Goal: Information Seeking & Learning: Learn about a topic

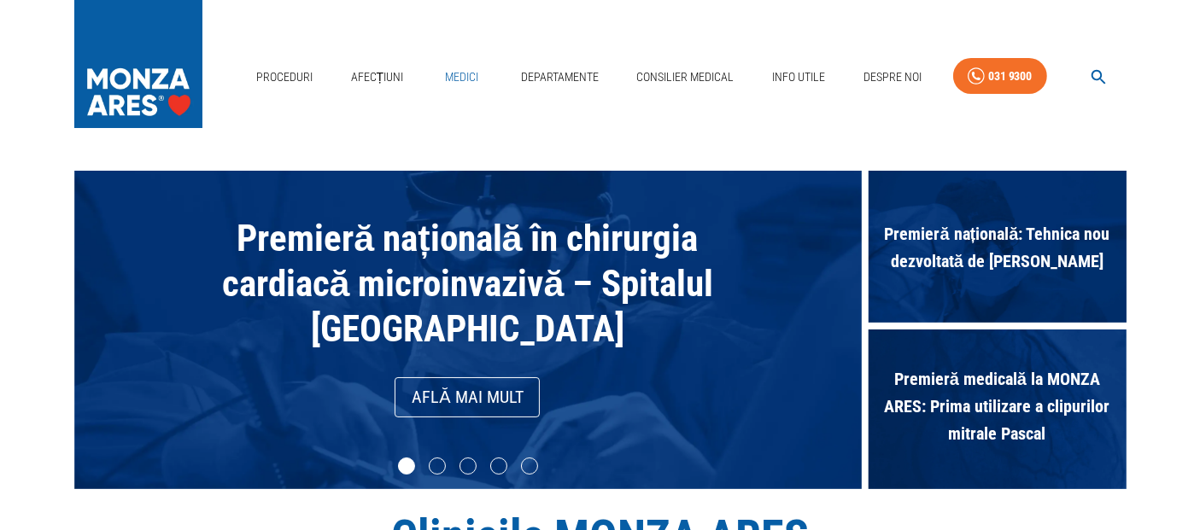
click at [463, 79] on link "Medici" at bounding box center [462, 77] width 55 height 35
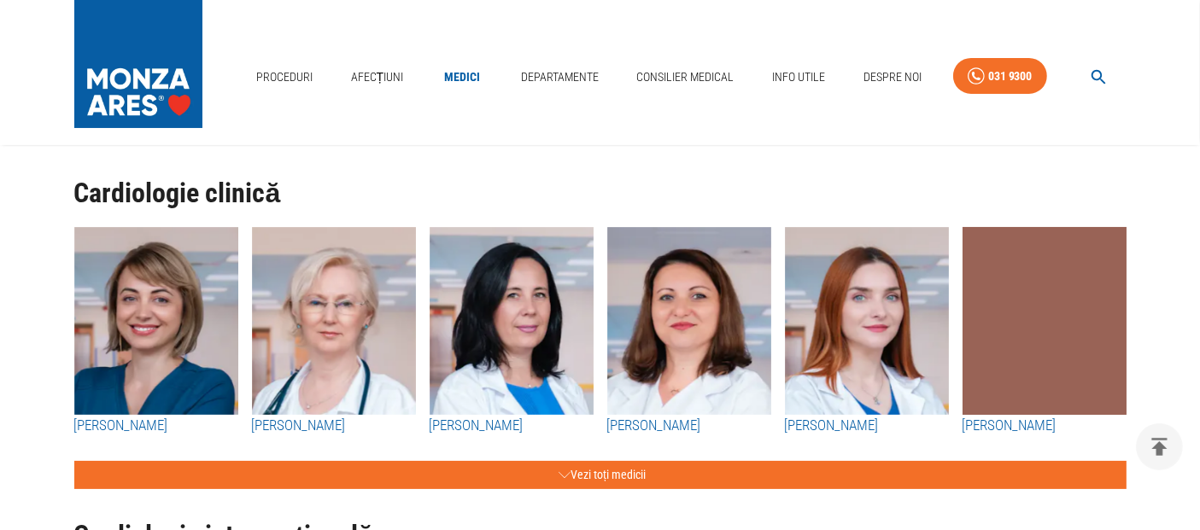
scroll to position [95, 0]
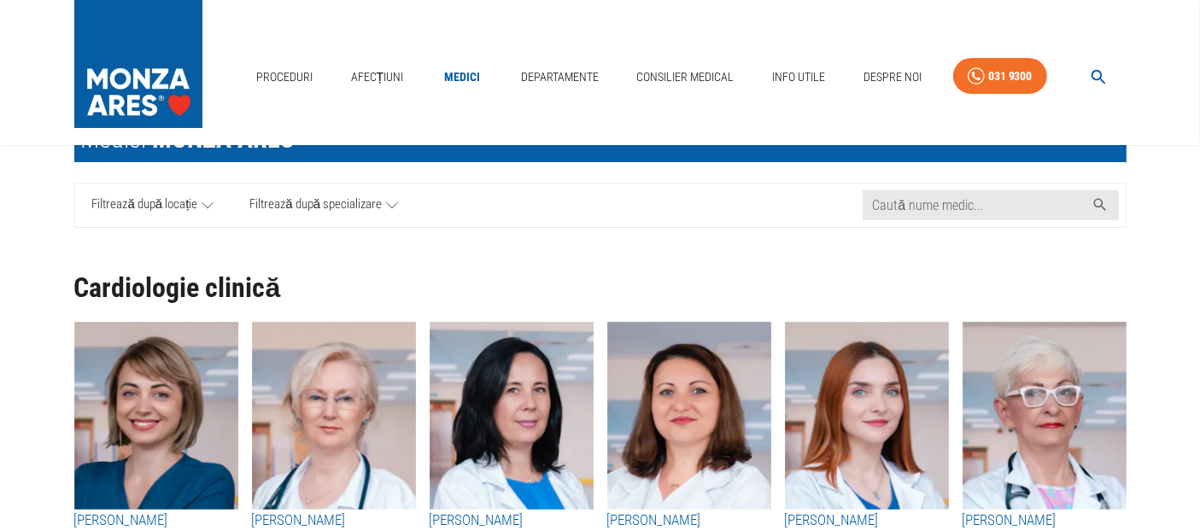
click at [195, 203] on span "Filtrează după locație" at bounding box center [145, 205] width 106 height 21
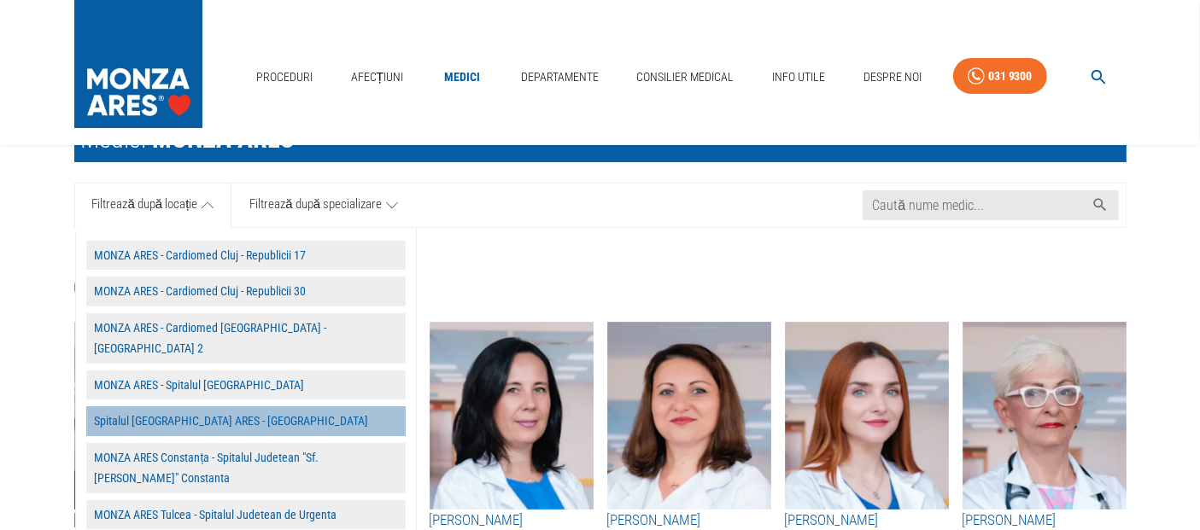
click at [219, 407] on button "Spitalul MONZA ARES - Cluj Napoca" at bounding box center [245, 422] width 319 height 30
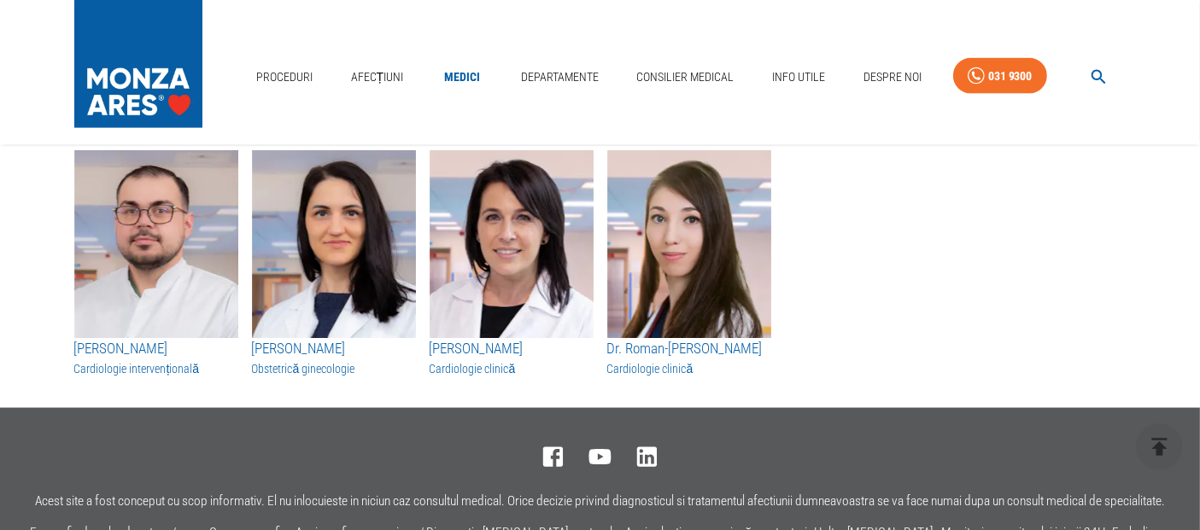
scroll to position [2467, 0]
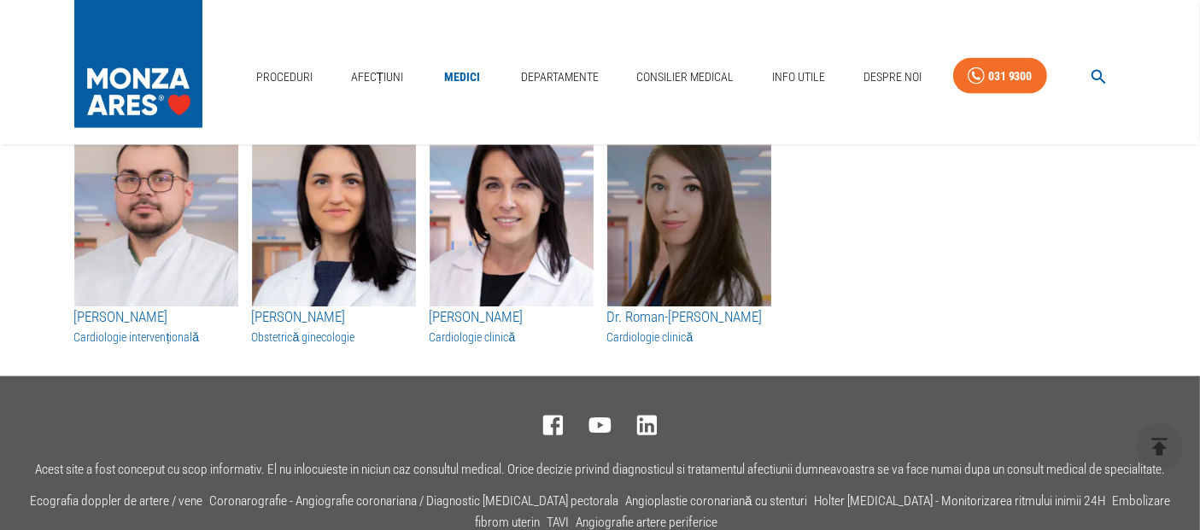
click at [709, 237] on img "button" at bounding box center [689, 213] width 164 height 188
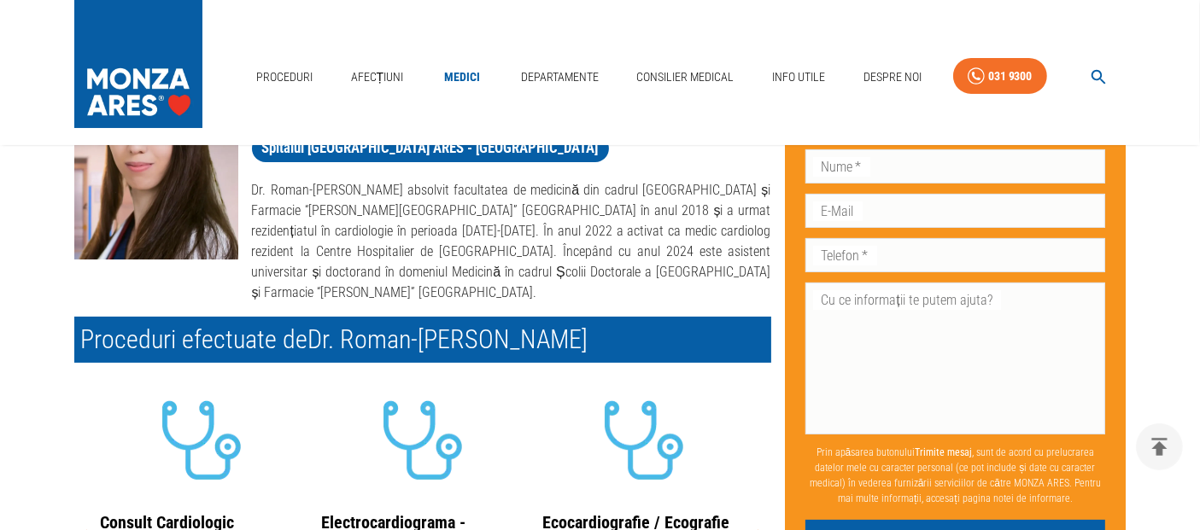
scroll to position [284, 0]
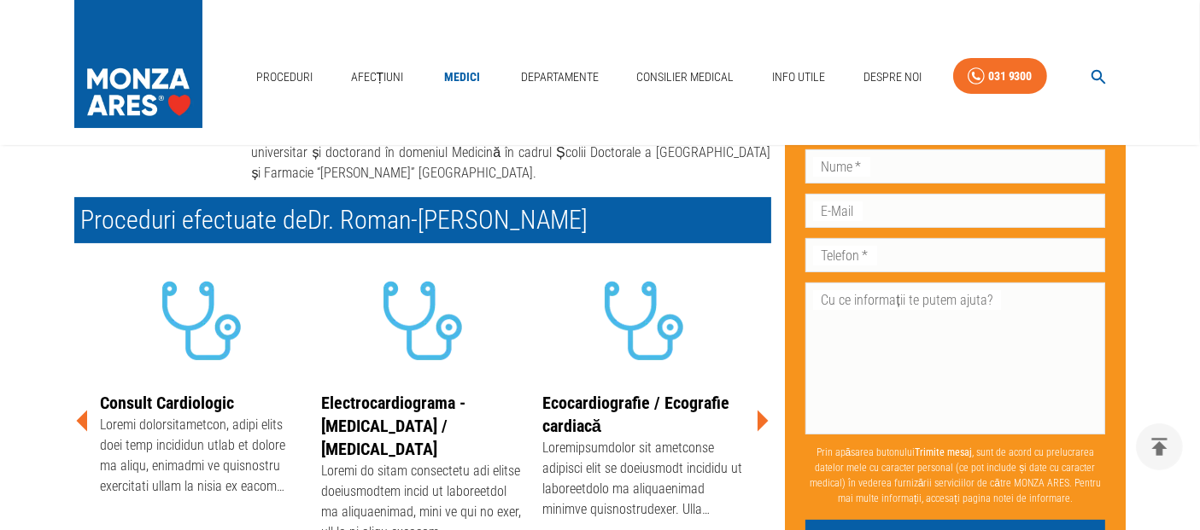
click at [756, 395] on icon at bounding box center [761, 420] width 51 height 51
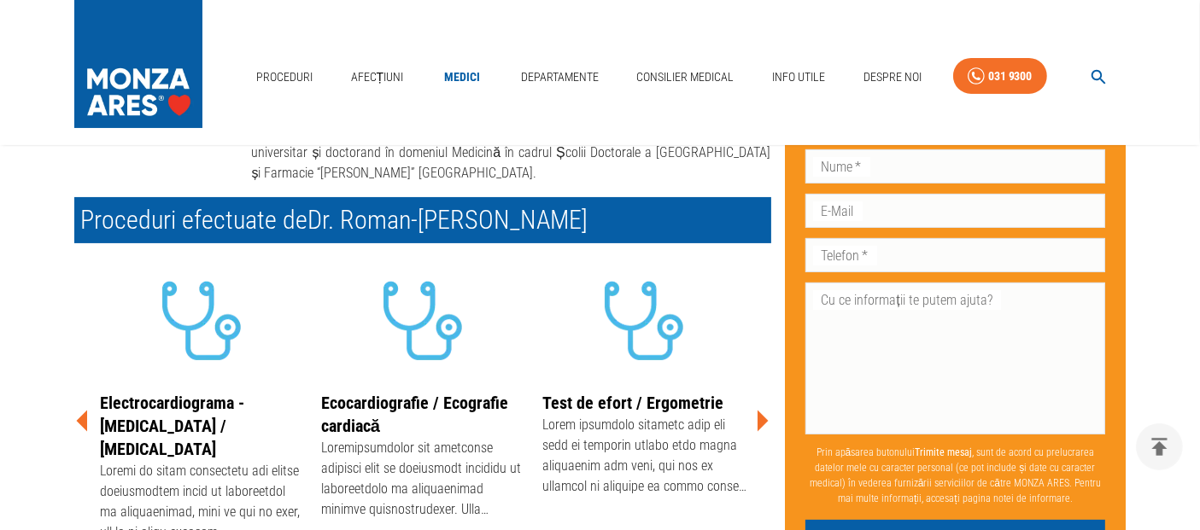
click at [756, 395] on icon at bounding box center [761, 420] width 51 height 51
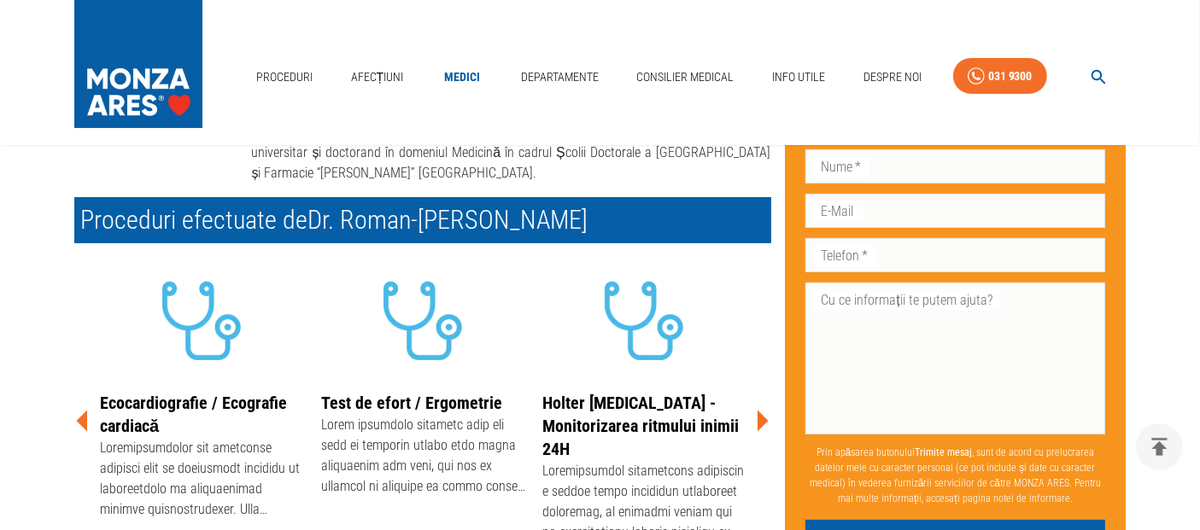
click at [756, 395] on icon at bounding box center [761, 420] width 51 height 51
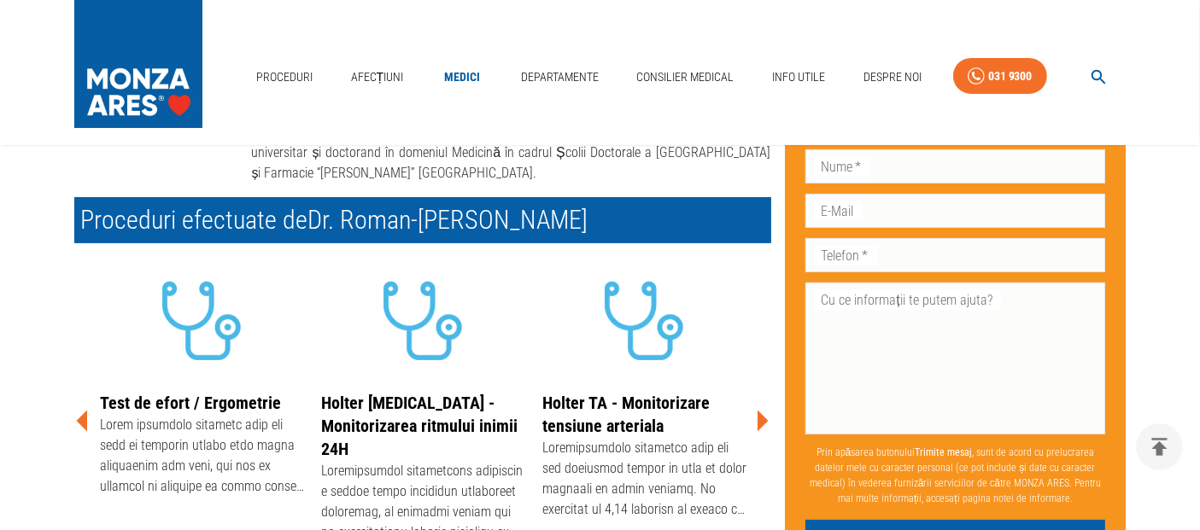
click at [756, 395] on icon at bounding box center [761, 420] width 51 height 51
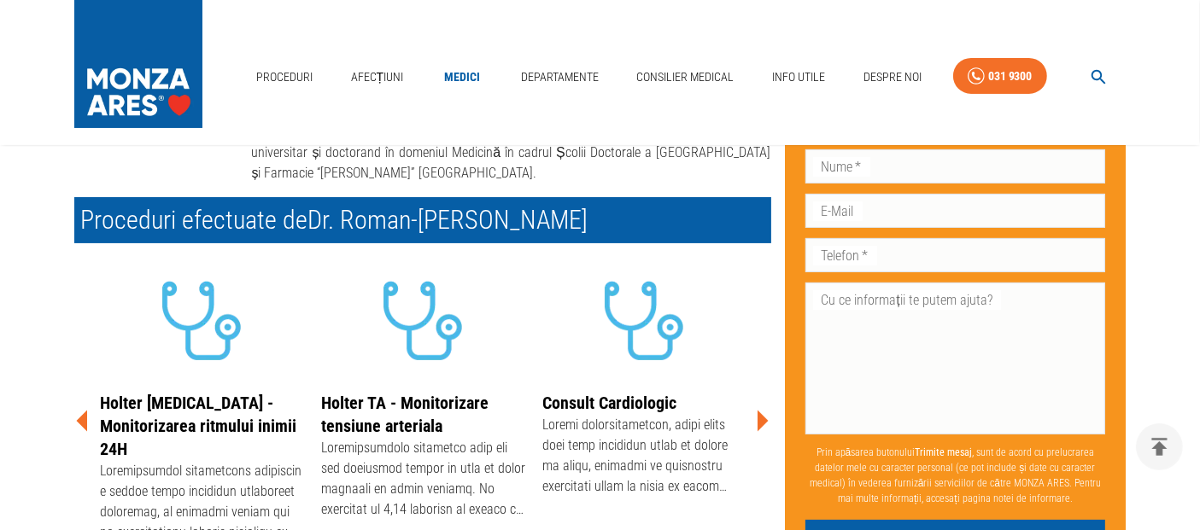
click at [756, 395] on icon at bounding box center [761, 420] width 51 height 51
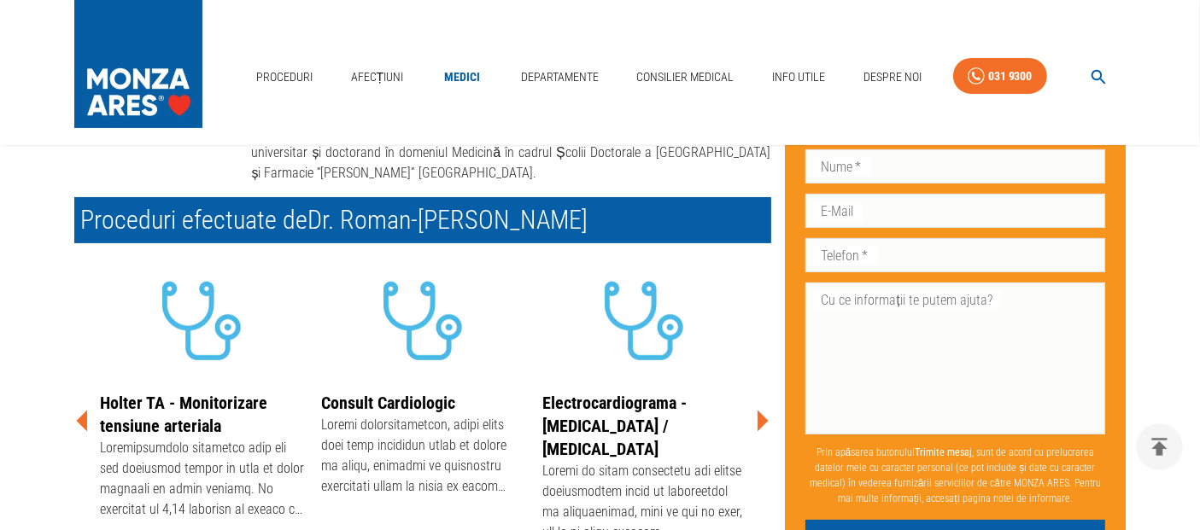
click at [756, 395] on icon at bounding box center [761, 420] width 51 height 51
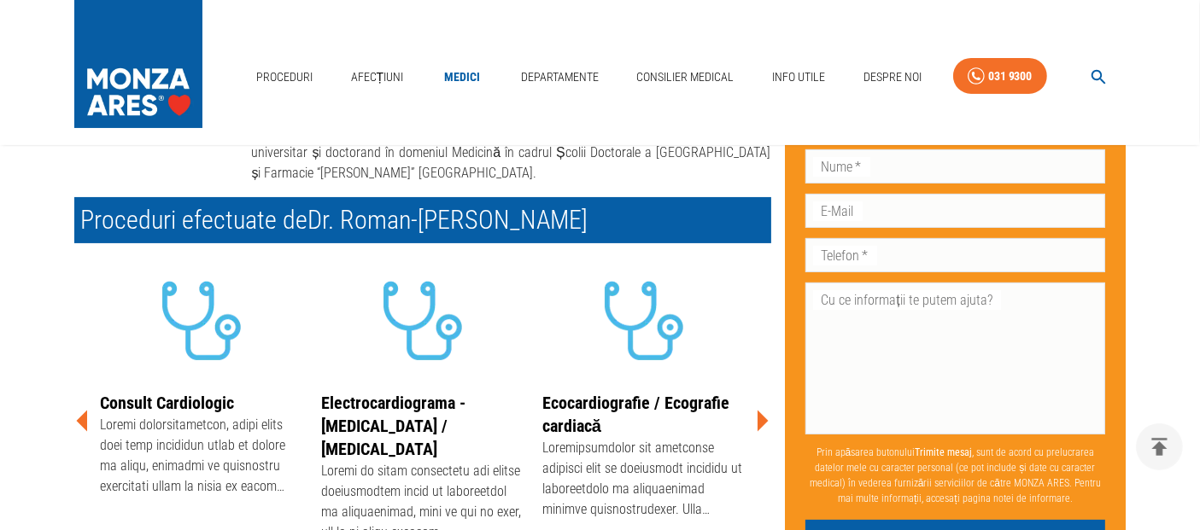
click at [756, 395] on icon at bounding box center [761, 420] width 51 height 51
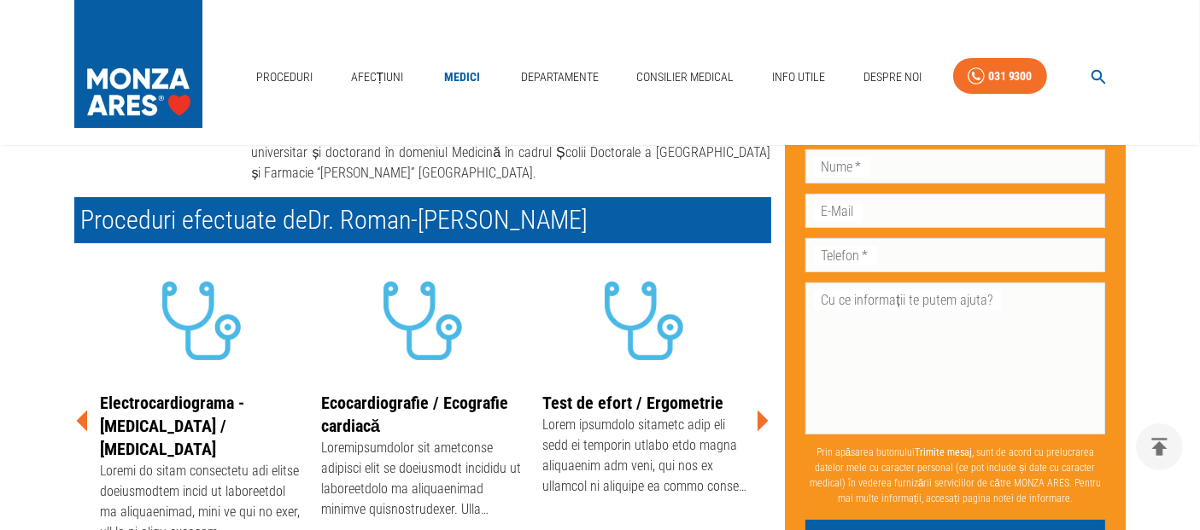
click at [756, 395] on icon at bounding box center [761, 420] width 51 height 51
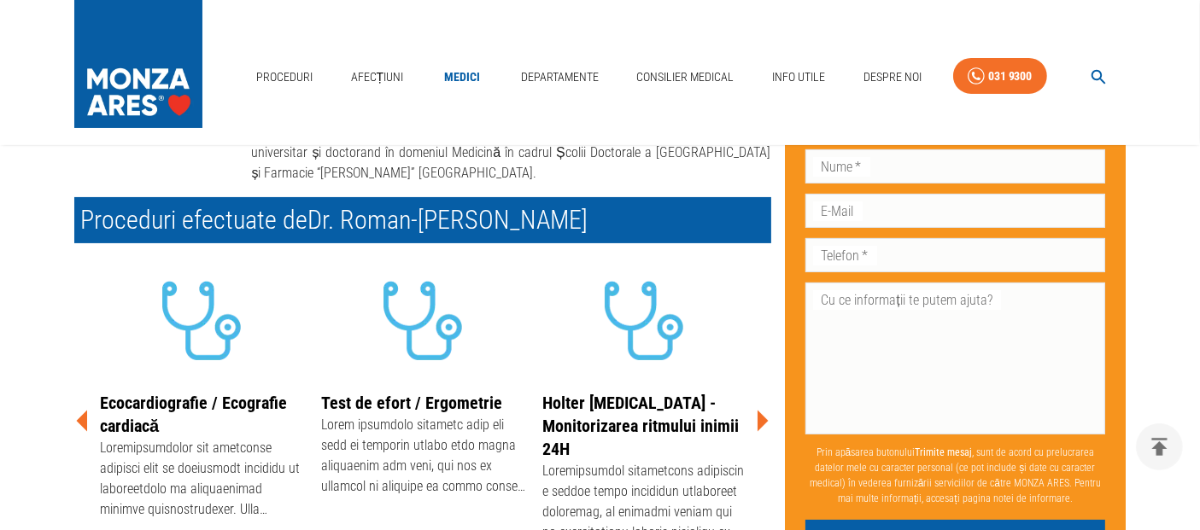
click at [756, 395] on icon at bounding box center [761, 420] width 51 height 51
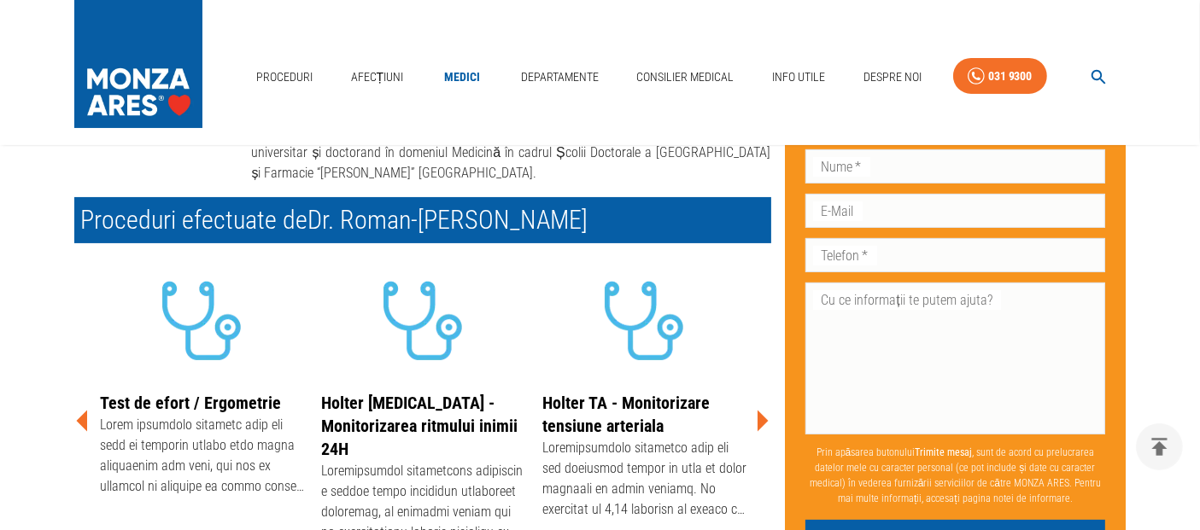
click at [756, 395] on icon at bounding box center [761, 420] width 51 height 51
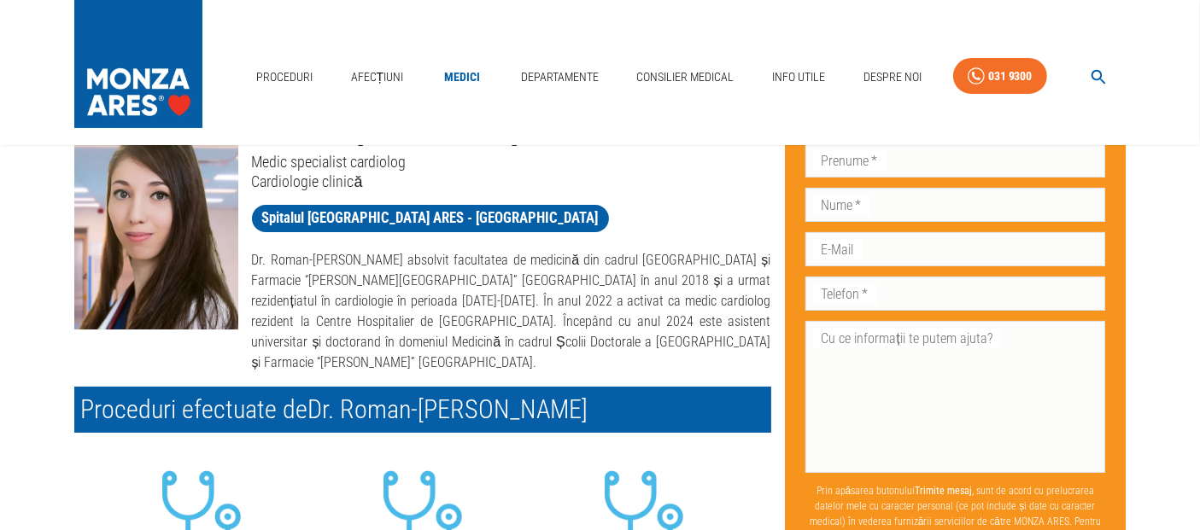
scroll to position [0, 0]
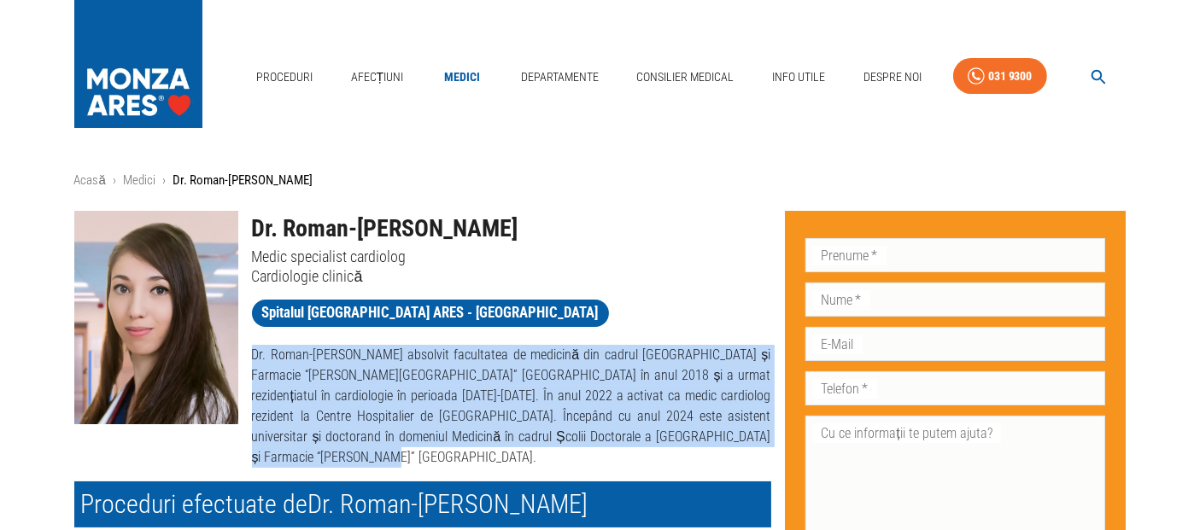
drag, startPoint x: 254, startPoint y: 348, endPoint x: 756, endPoint y: 442, distance: 511.0
click at [756, 442] on p "Dr. Roman-Pepine Diana a absolvit facultatea de medicină din cadrul Universităț…" at bounding box center [511, 406] width 519 height 123
copy p "Dr. Roman-Pepine Diana a absolvit facultatea de medicină din cadrul Universităț…"
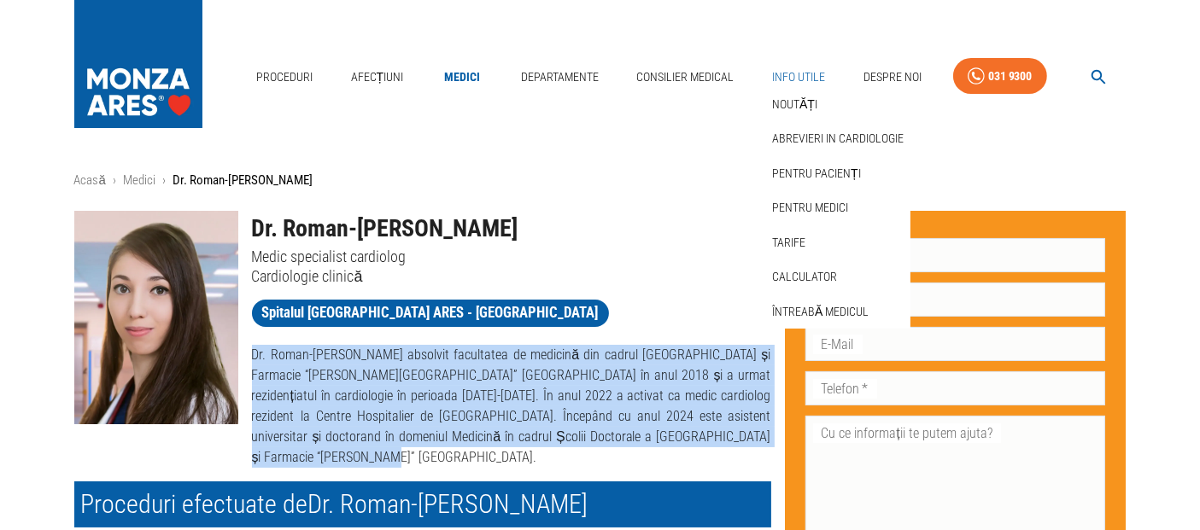
click at [801, 72] on link "Info Utile" at bounding box center [798, 77] width 67 height 35
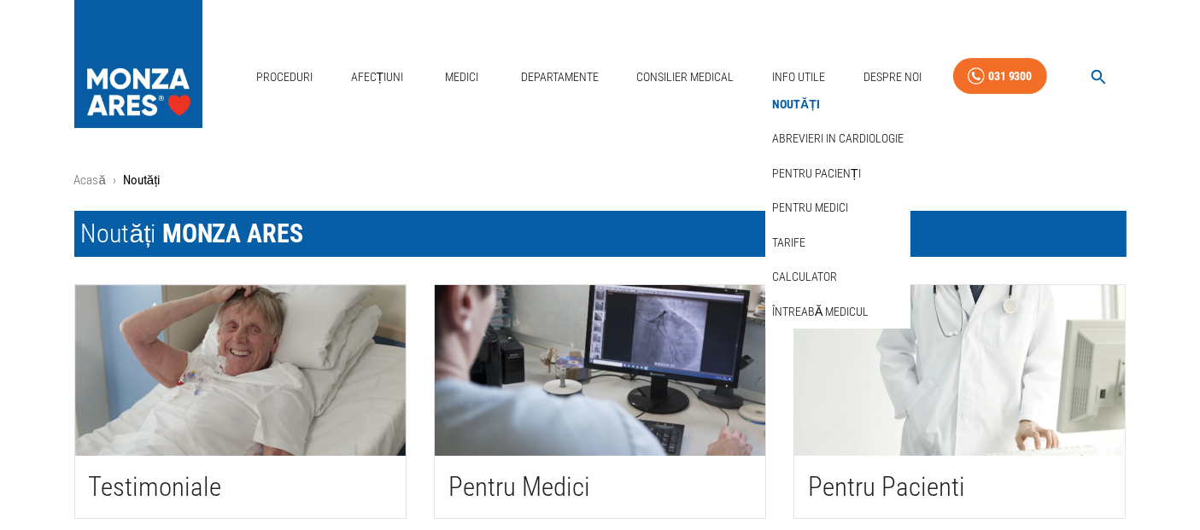
click at [807, 98] on link "Noutăți" at bounding box center [796, 105] width 55 height 28
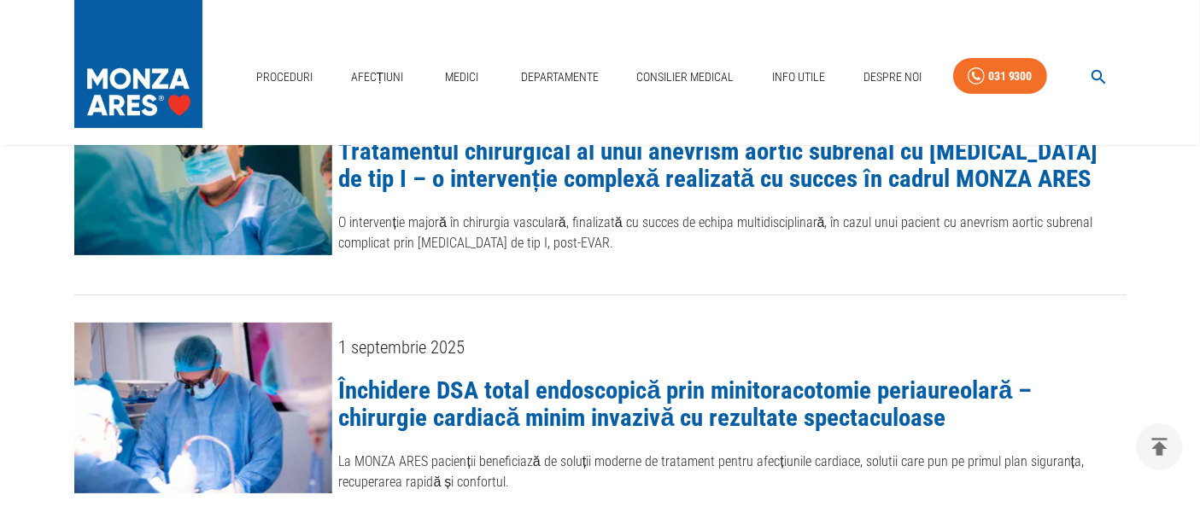
scroll to position [474, 0]
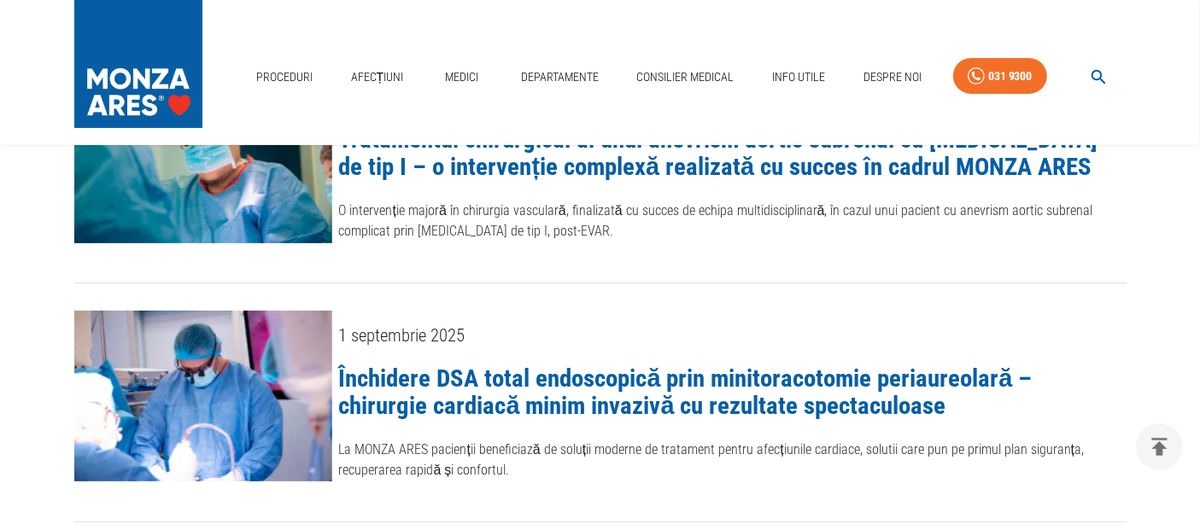
click at [649, 377] on link "Închidere DSA total endoscopică prin minitoracotomie periaureolară – chirurgie …" at bounding box center [686, 392] width 694 height 56
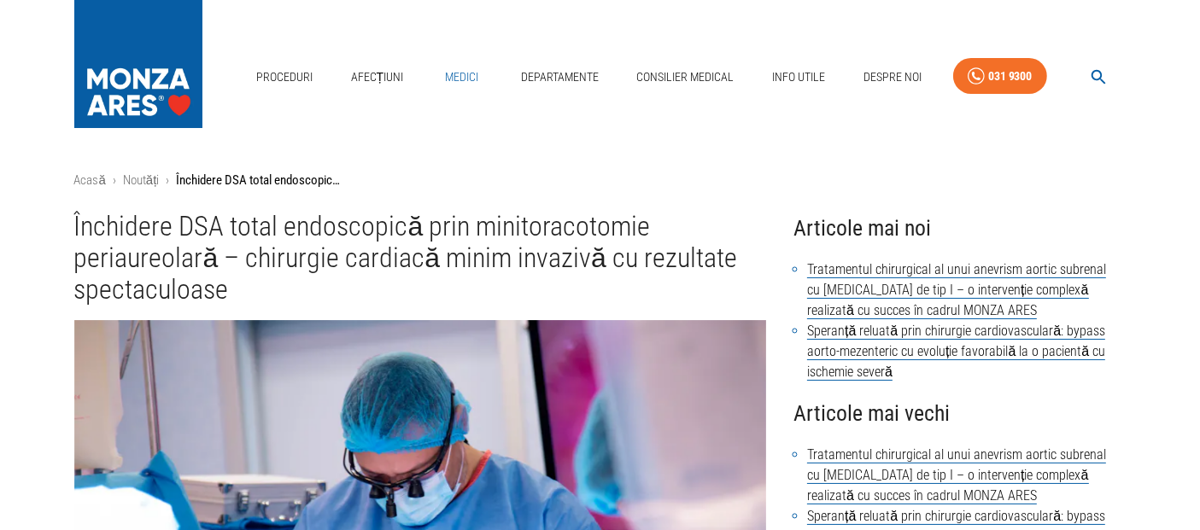
click at [454, 73] on link "Medici" at bounding box center [462, 77] width 55 height 35
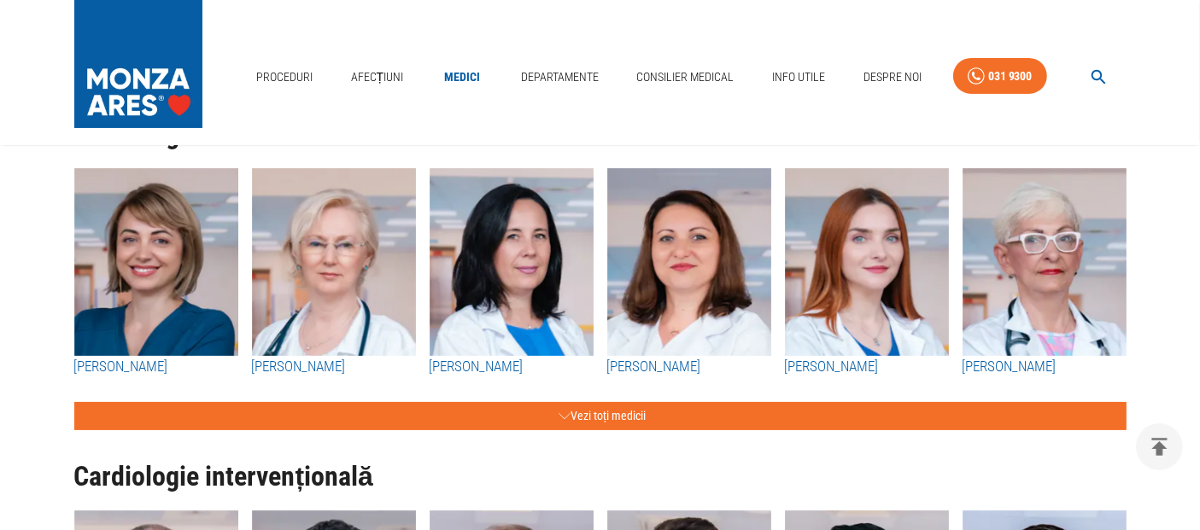
scroll to position [95, 0]
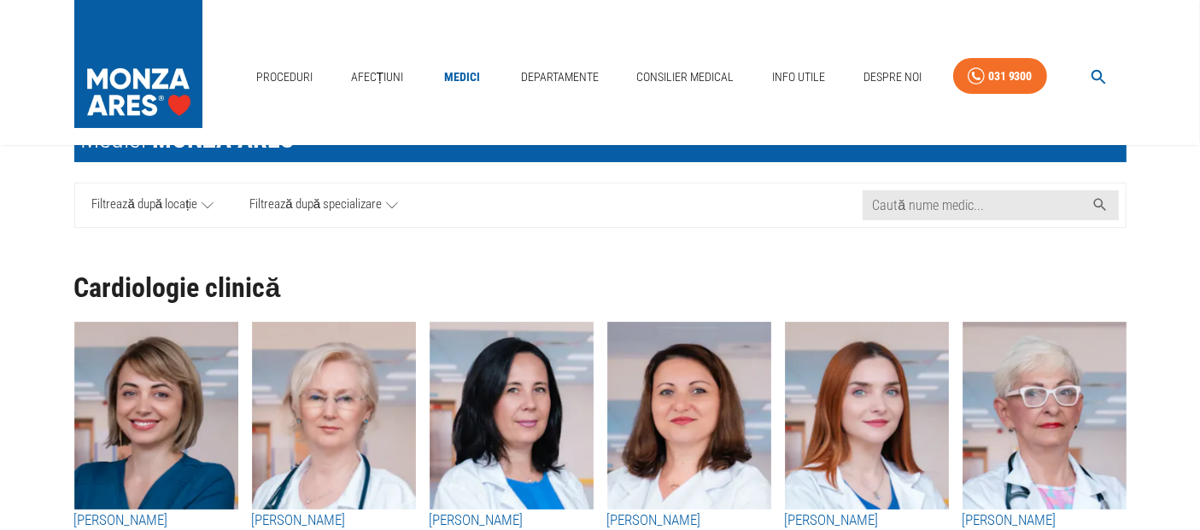
click at [188, 211] on span "Filtrează după locație" at bounding box center [145, 205] width 106 height 21
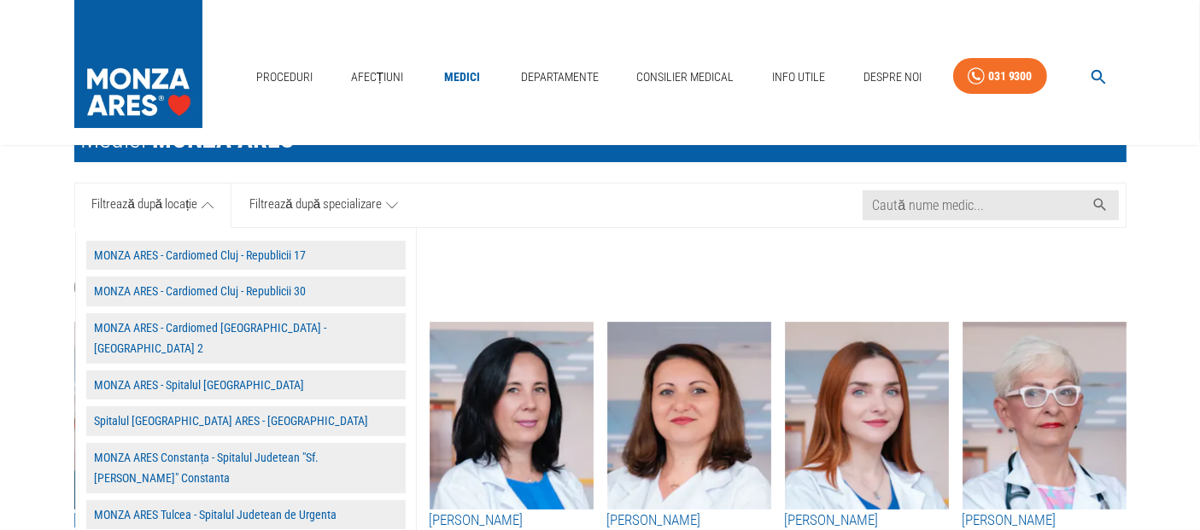
click at [224, 411] on button "Spitalul MONZA ARES - Cluj Napoca" at bounding box center [245, 422] width 319 height 30
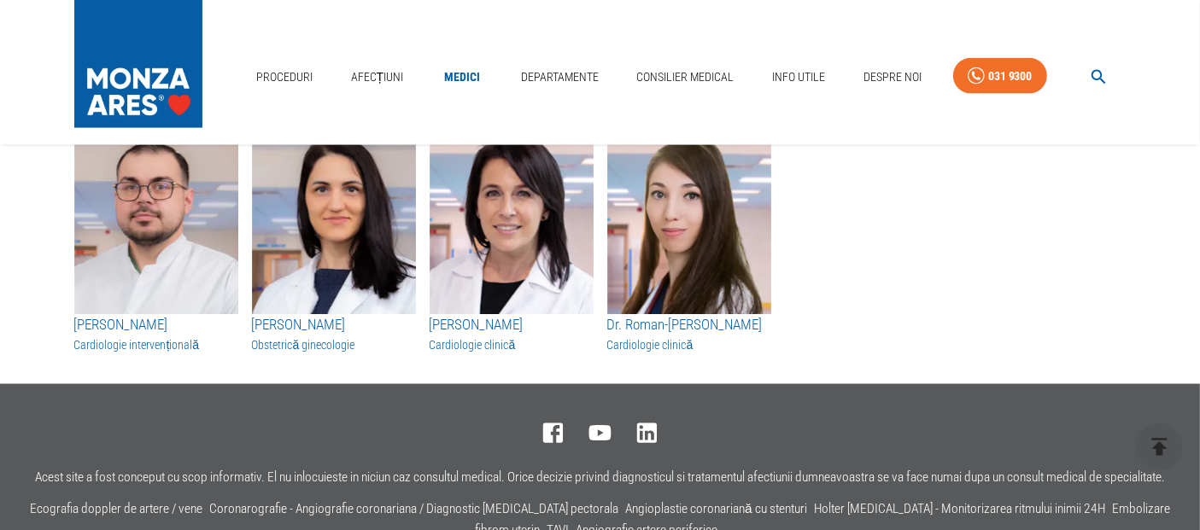
scroll to position [2492, 0]
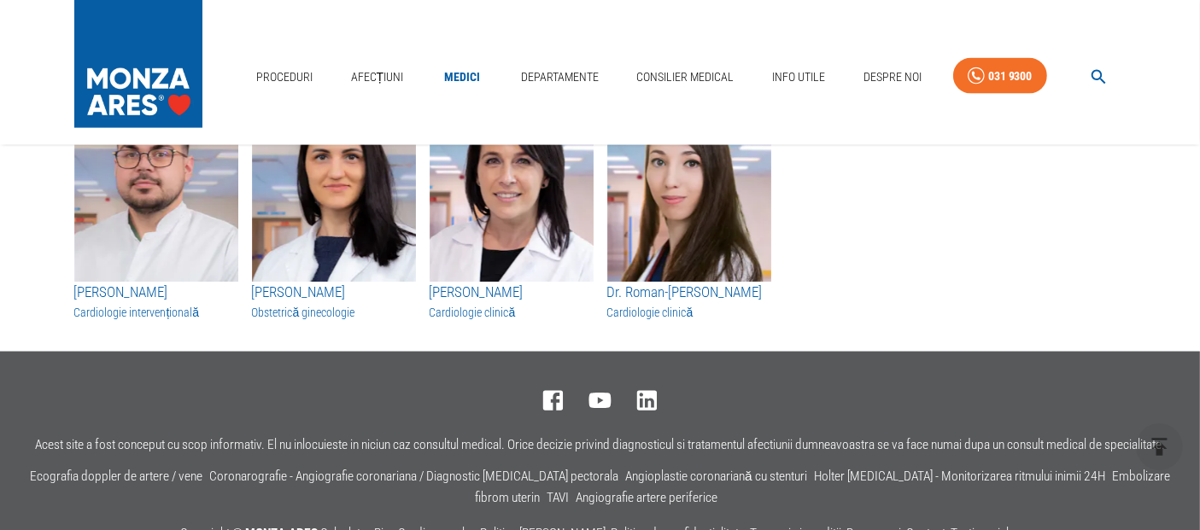
click at [684, 235] on img "button" at bounding box center [689, 188] width 164 height 188
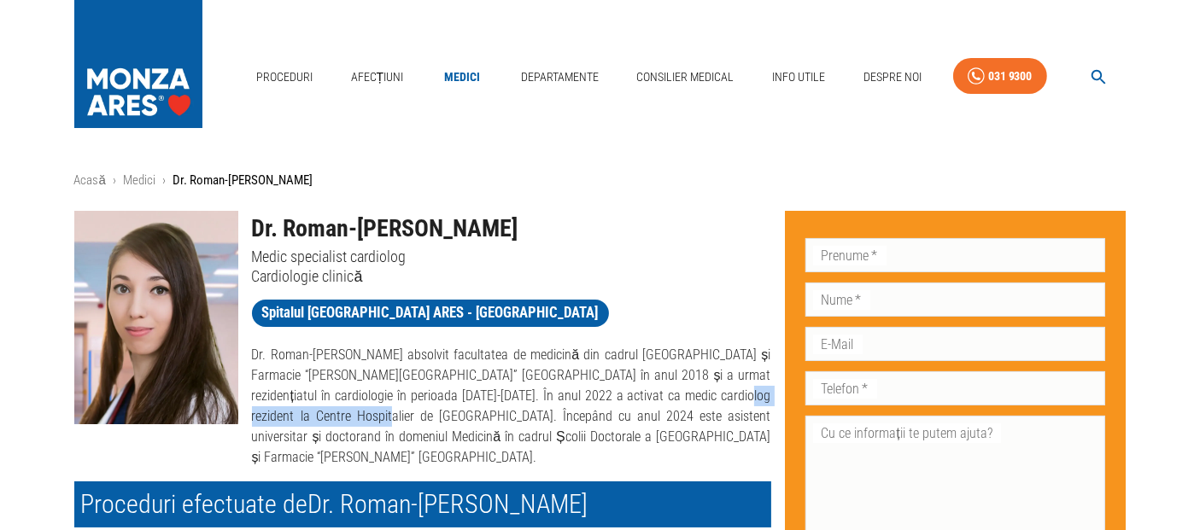
drag, startPoint x: 659, startPoint y: 393, endPoint x: 290, endPoint y: 410, distance: 368.6
click at [290, 410] on p "Dr. Roman-Pepine Diana a absolvit facultatea de medicină din cadrul Universităț…" at bounding box center [511, 406] width 519 height 123
copy p "Centre Hospitalier de Béziers"
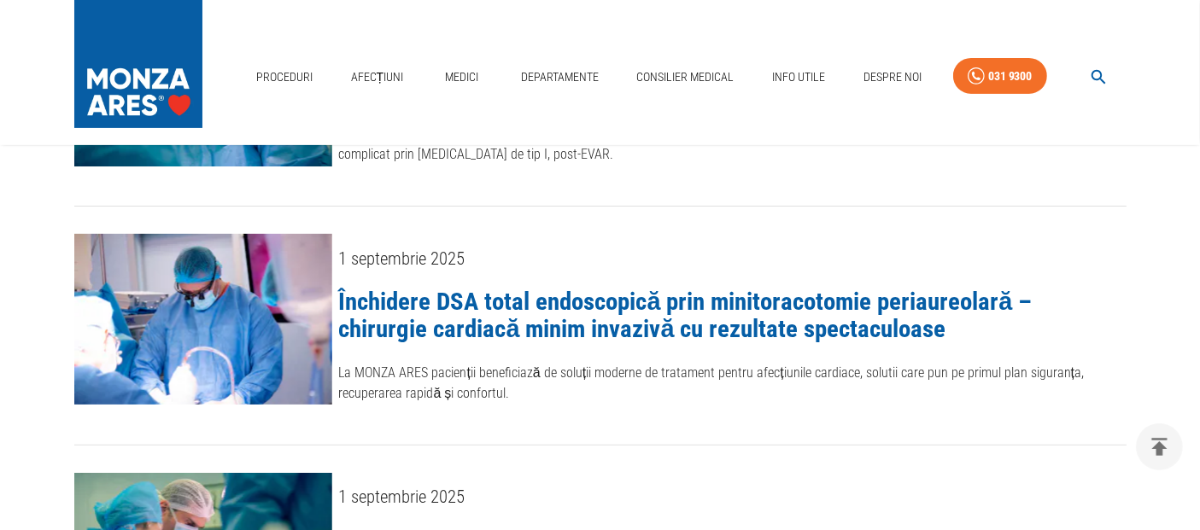
scroll to position [569, 0]
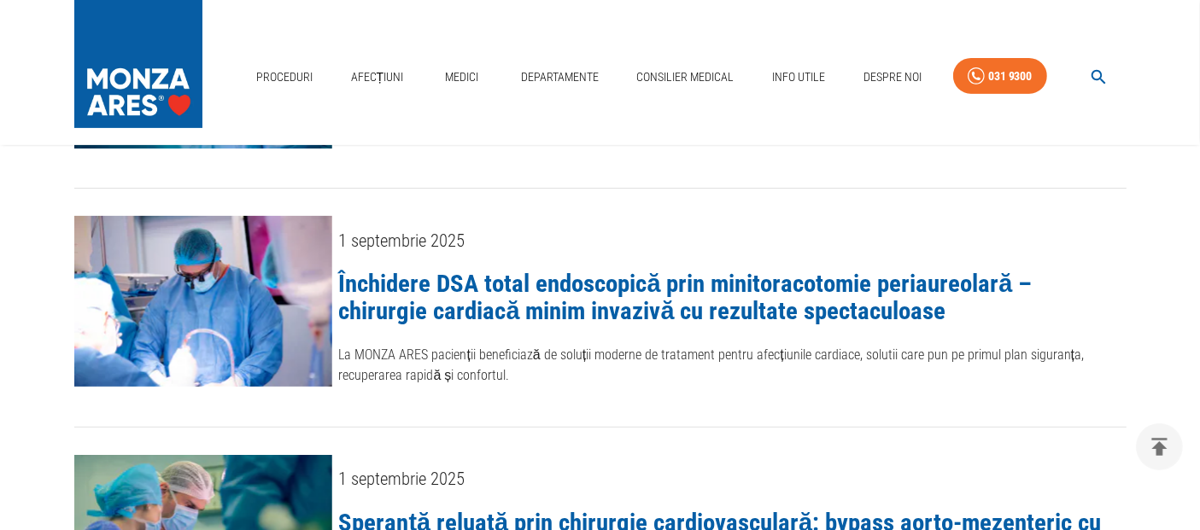
click at [582, 289] on link "Închidere DSA total endoscopică prin minitoracotomie periaureolară – chirurgie …" at bounding box center [686, 297] width 694 height 56
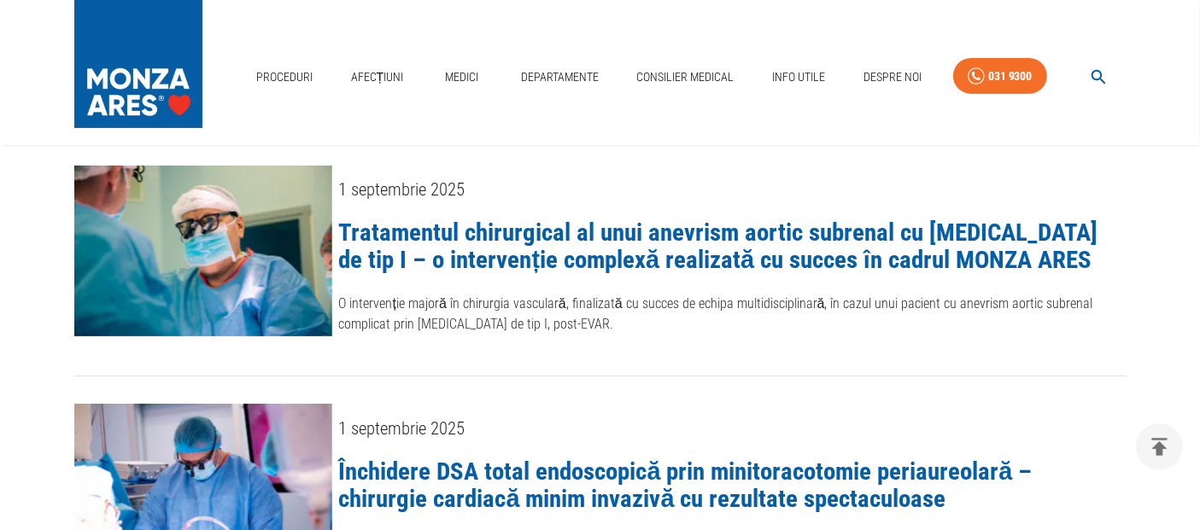
scroll to position [379, 0]
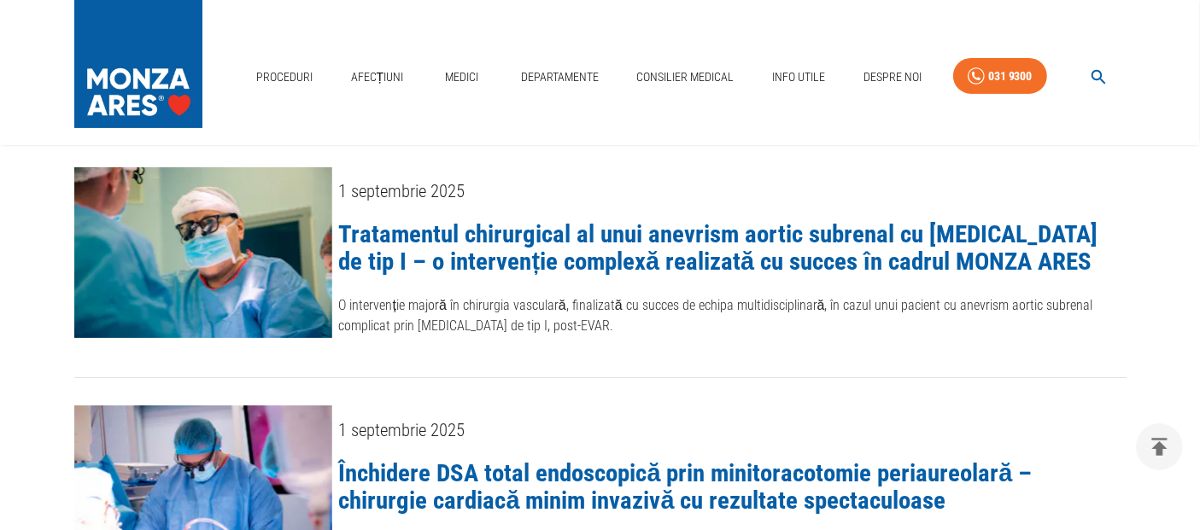
click at [616, 239] on link "Tratamentul chirurgical al unui anevrism aortic subrenal cu [MEDICAL_DATA] de t…" at bounding box center [718, 248] width 759 height 56
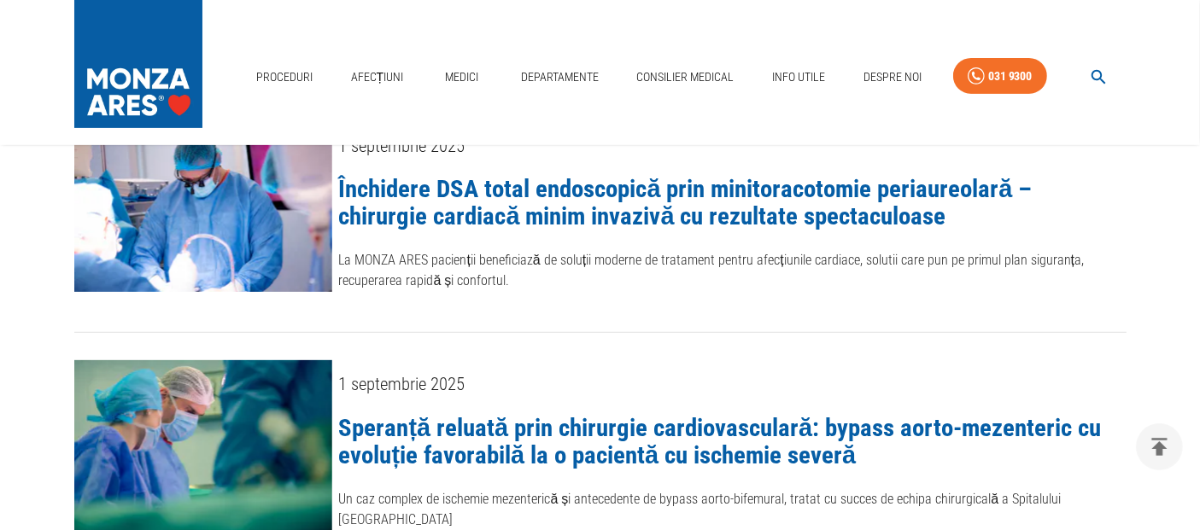
scroll to position [854, 0]
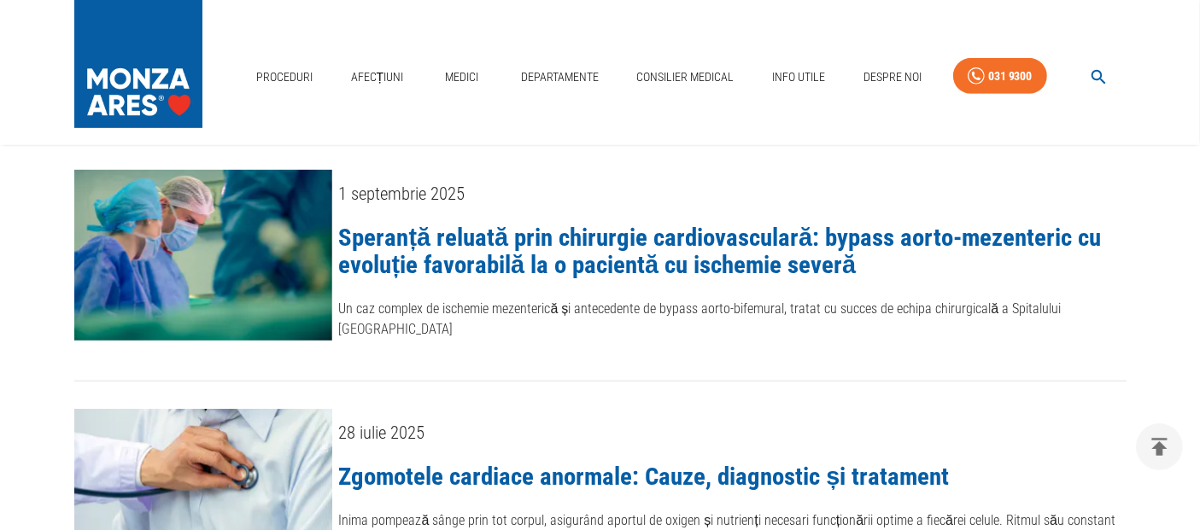
click at [617, 235] on link "Speranță reluată prin chirurgie cardiovasculară: bypass aorto-mezenteric cu evo…" at bounding box center [720, 251] width 763 height 56
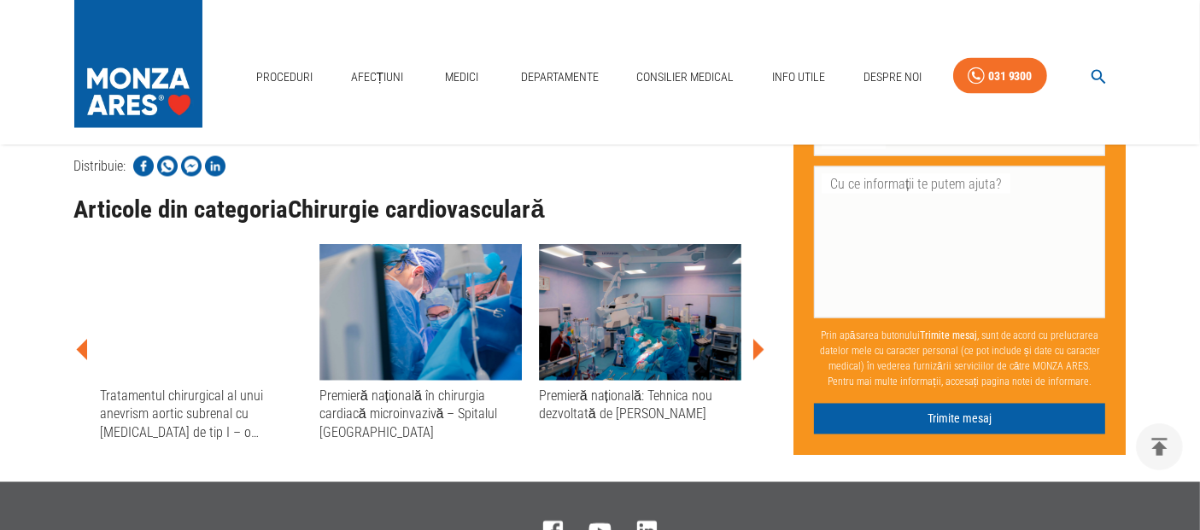
scroll to position [3037, 0]
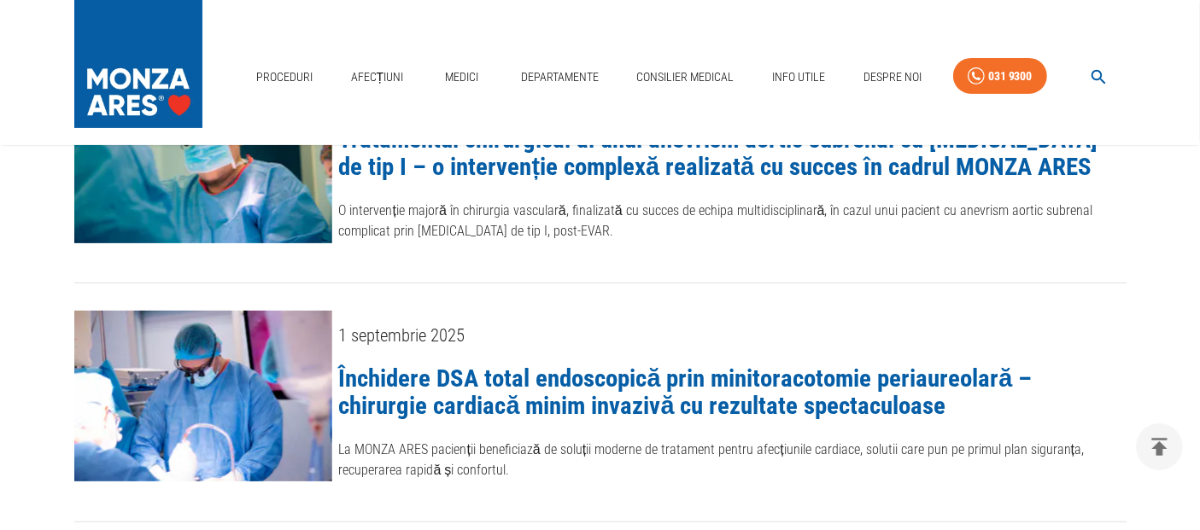
click at [565, 377] on link "Închidere DSA total endoscopică prin minitoracotomie periaureolară – chirurgie …" at bounding box center [686, 392] width 694 height 56
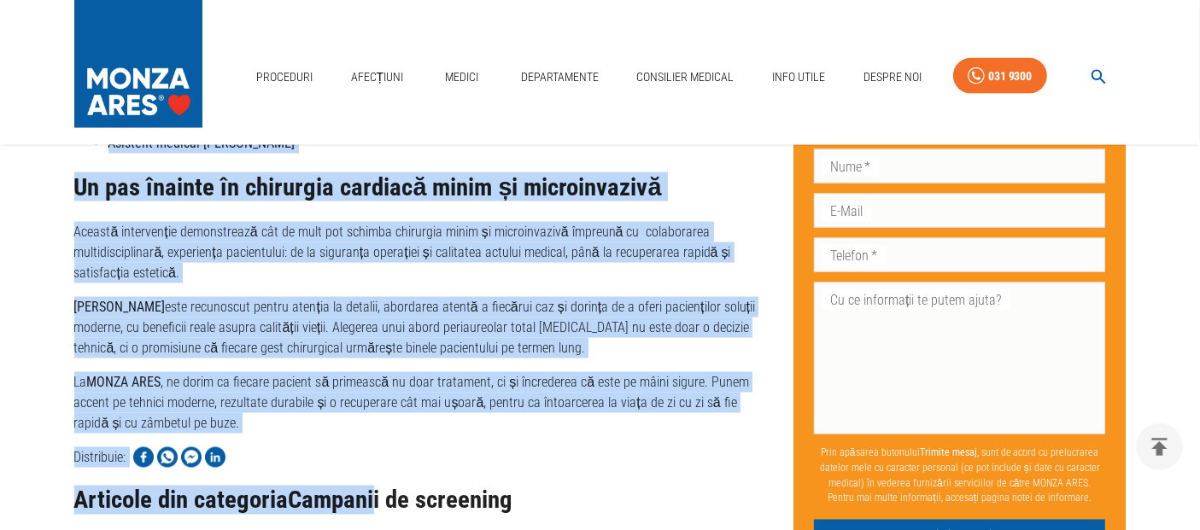
scroll to position [2807, 0]
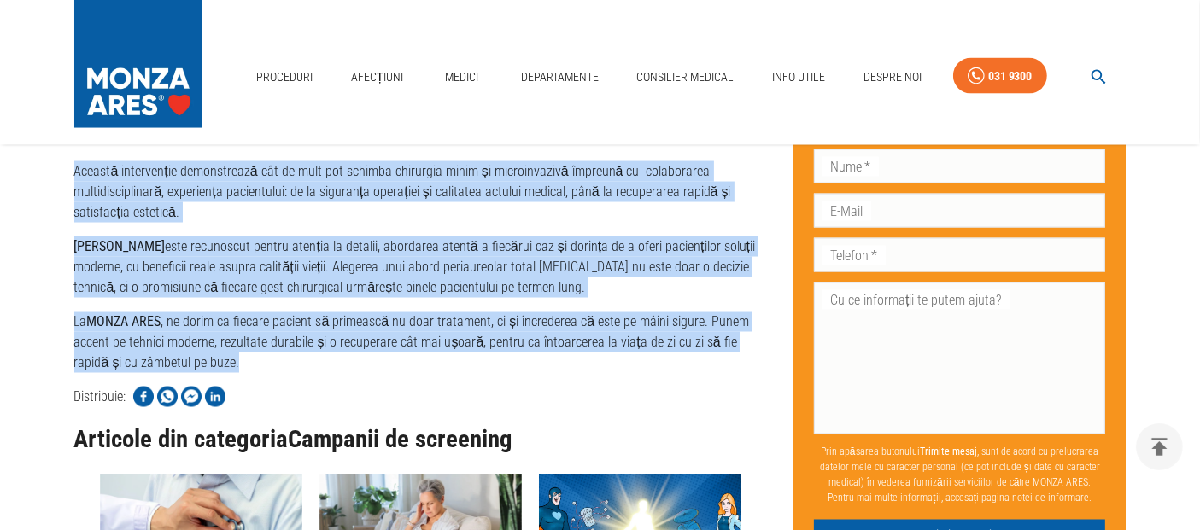
drag, startPoint x: 73, startPoint y: 220, endPoint x: 478, endPoint y: 369, distance: 431.3
copy div "Închidere DSA total endoscopică prin minitoracotomie periaureolară – chirurgie …"
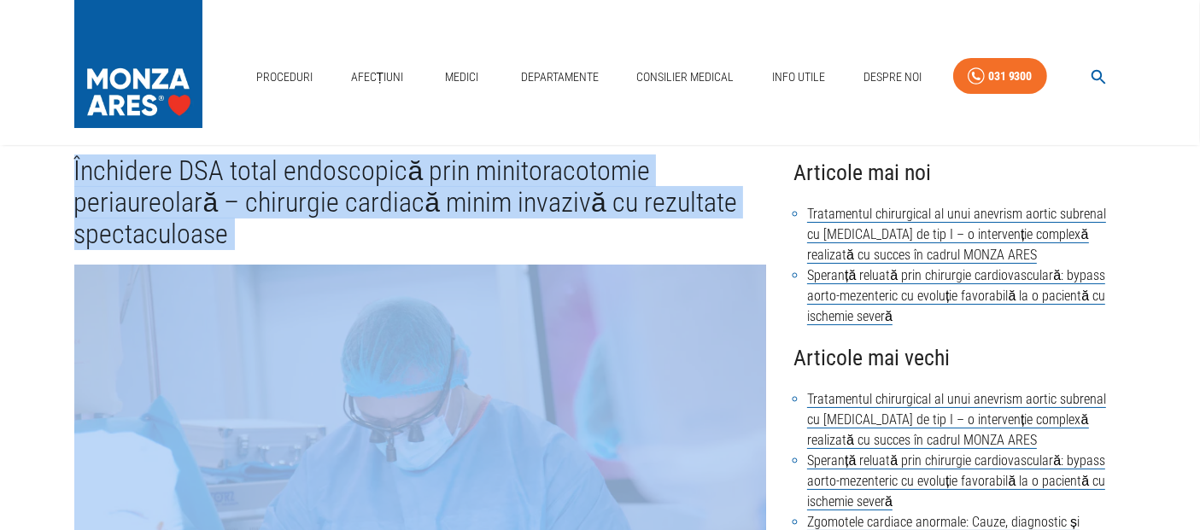
scroll to position [0, 0]
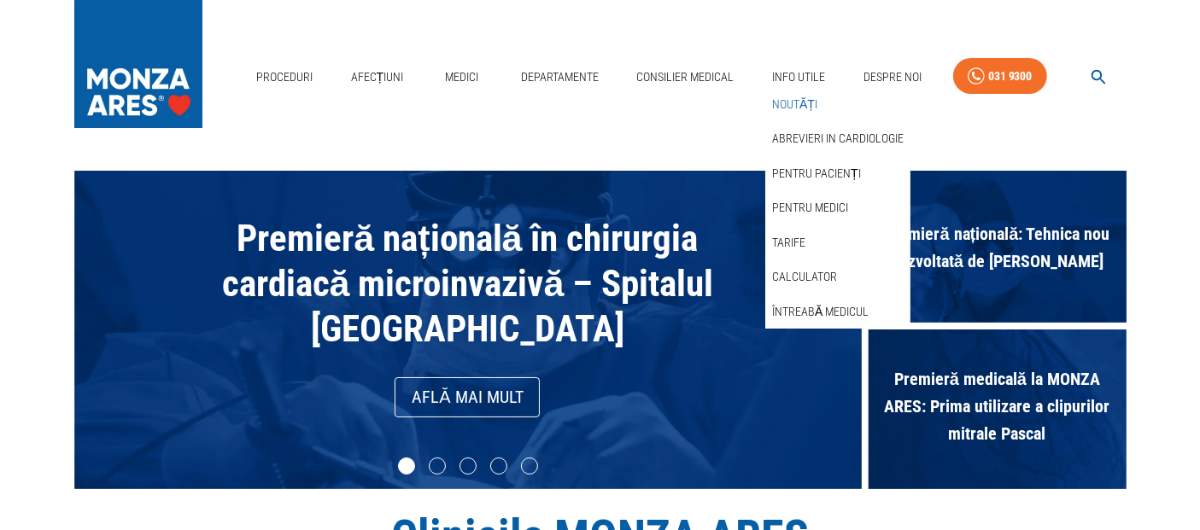
click at [799, 108] on link "Noutăți" at bounding box center [795, 105] width 52 height 28
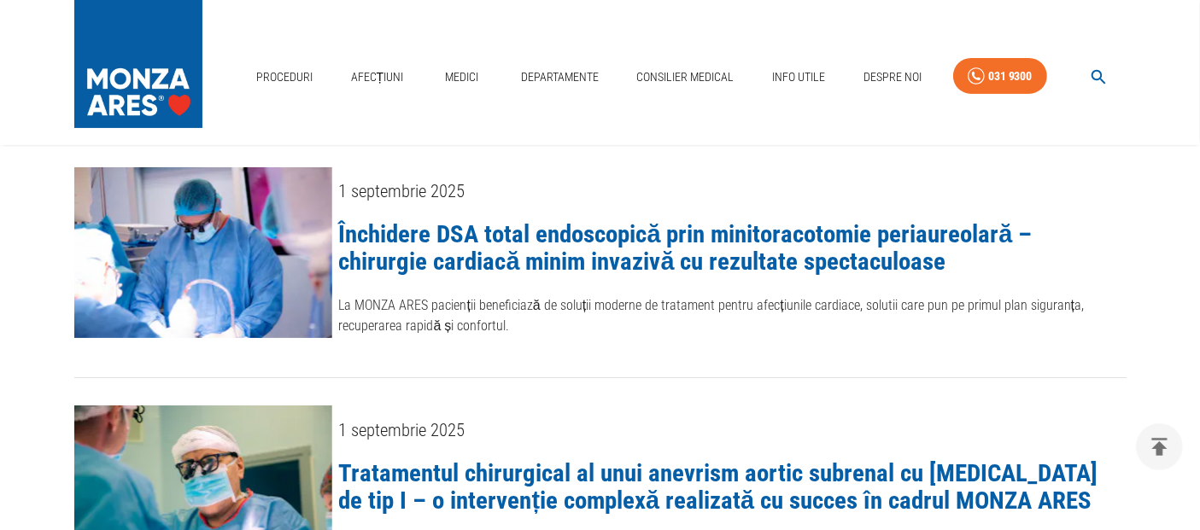
scroll to position [569, 0]
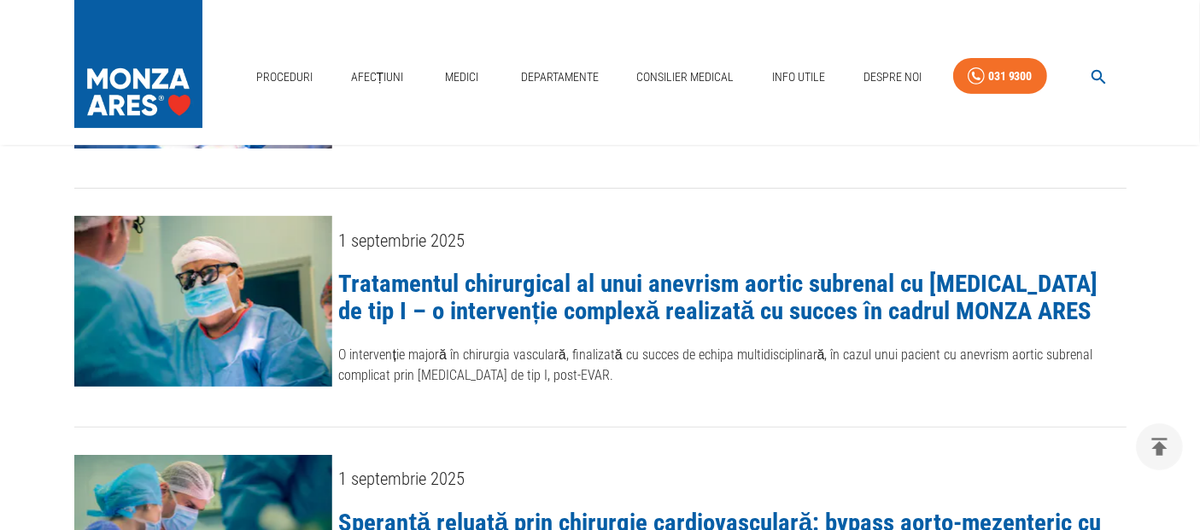
click at [615, 288] on link "Tratamentul chirurgical al unui anevrism aortic subrenal cu [MEDICAL_DATA] de t…" at bounding box center [718, 297] width 759 height 56
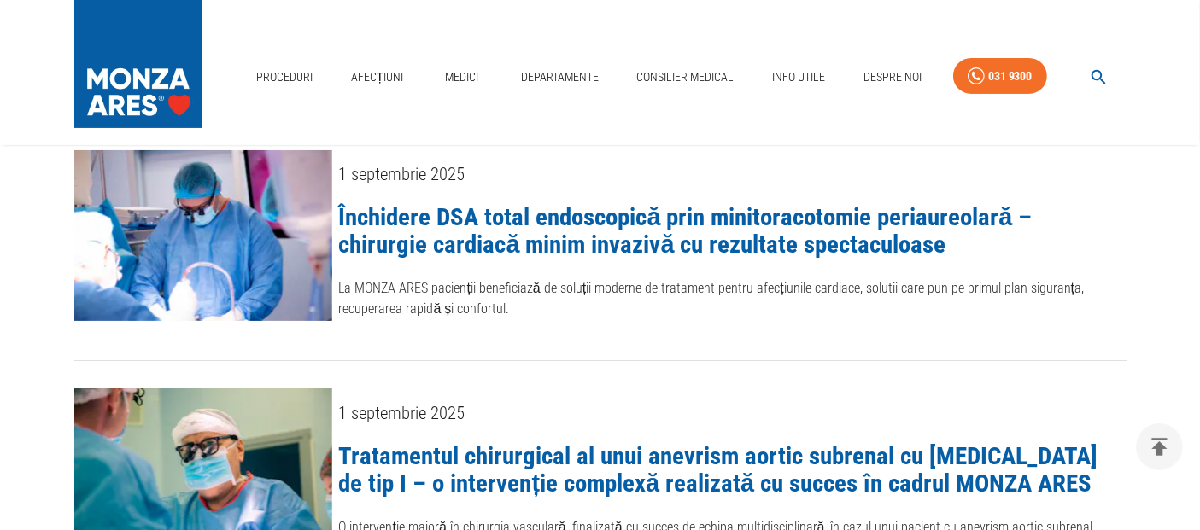
scroll to position [379, 0]
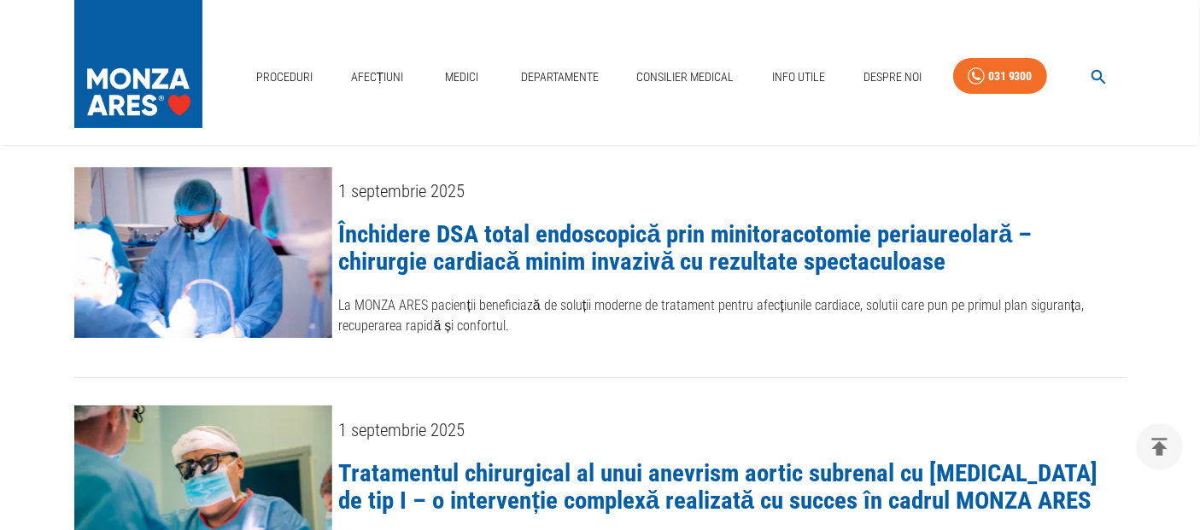
click at [595, 229] on link "Închidere DSA total endoscopică prin minitoracotomie periaureolară – chirurgie …" at bounding box center [686, 248] width 694 height 56
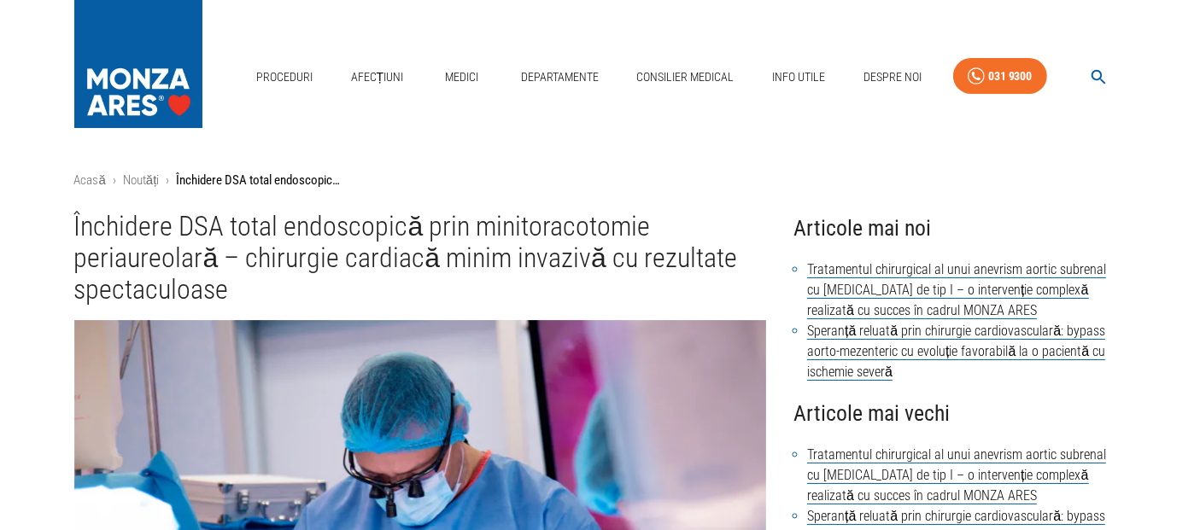
click at [24, 143] on div "Proceduri Afecțiuni Medici Departamente Consilier Medical Info Utile Despre Noi…" at bounding box center [600, 72] width 1200 height 145
